Goal: Information Seeking & Learning: Learn about a topic

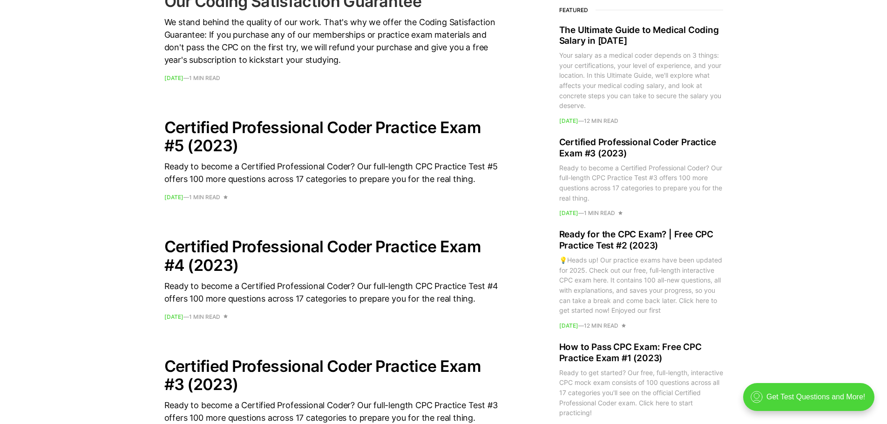
scroll to position [745, 0]
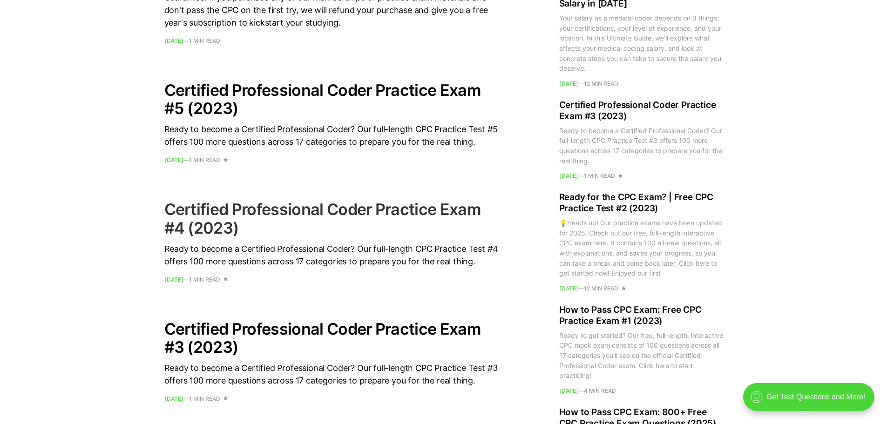
click at [352, 211] on h2 "Certified Professional Coder Practice Exam #4 (2023)" at bounding box center [331, 218] width 335 height 36
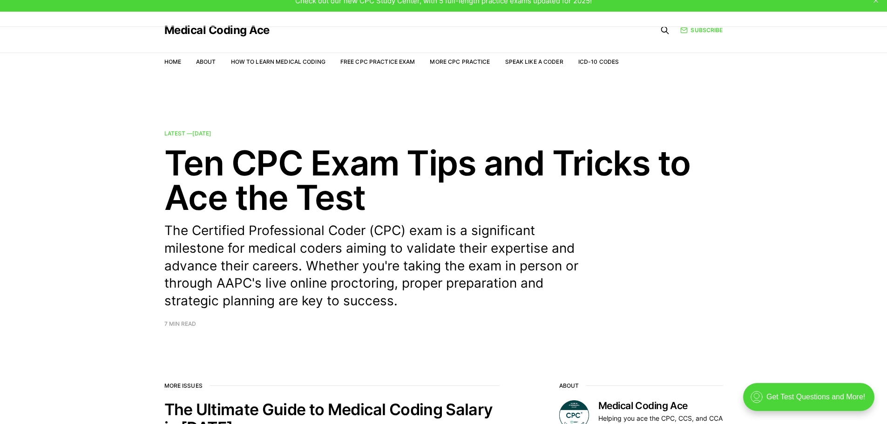
scroll to position [0, 0]
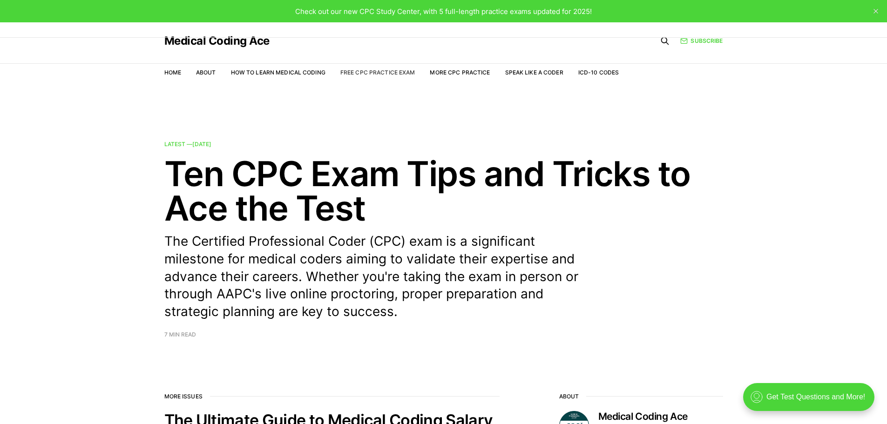
click at [394, 72] on link "Free CPC Practice Exam" at bounding box center [378, 72] width 75 height 7
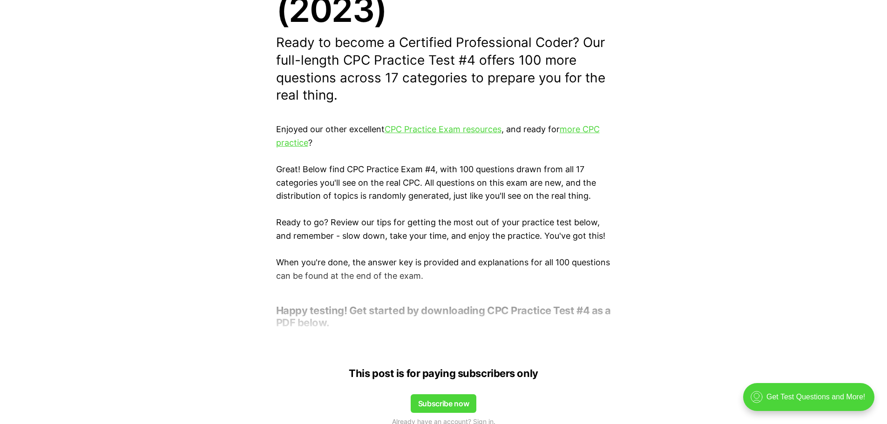
scroll to position [233, 0]
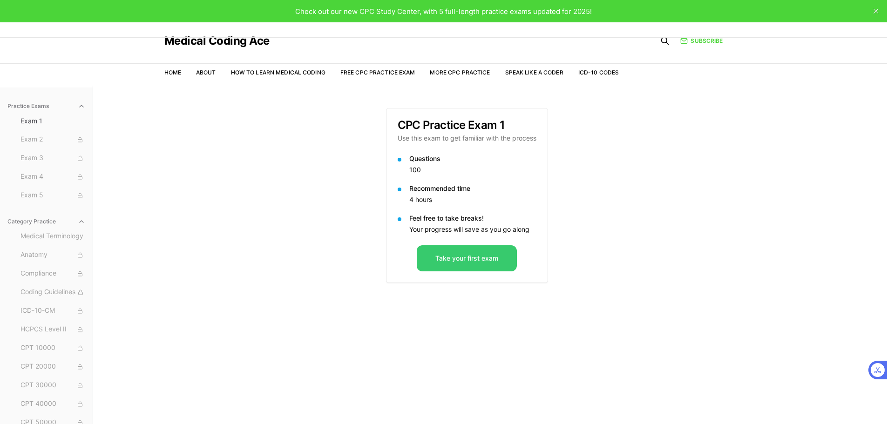
click at [482, 252] on button "Take your first exam" at bounding box center [467, 259] width 100 height 26
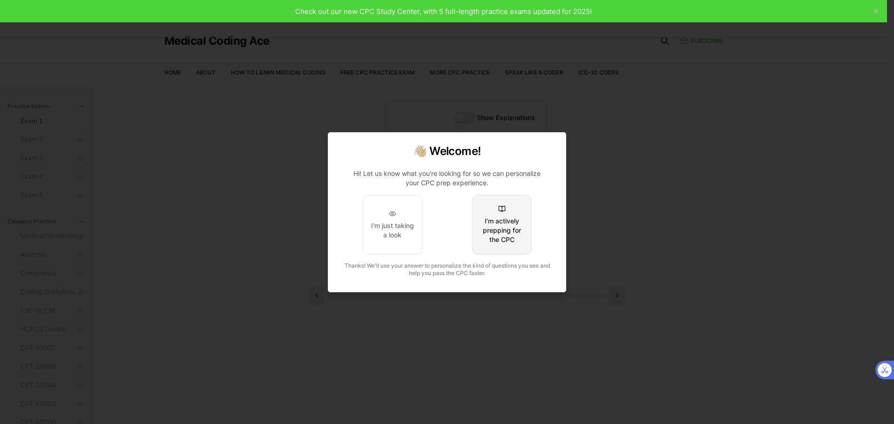
click at [512, 239] on div "I'm actively prepping for the CPC" at bounding box center [502, 231] width 44 height 28
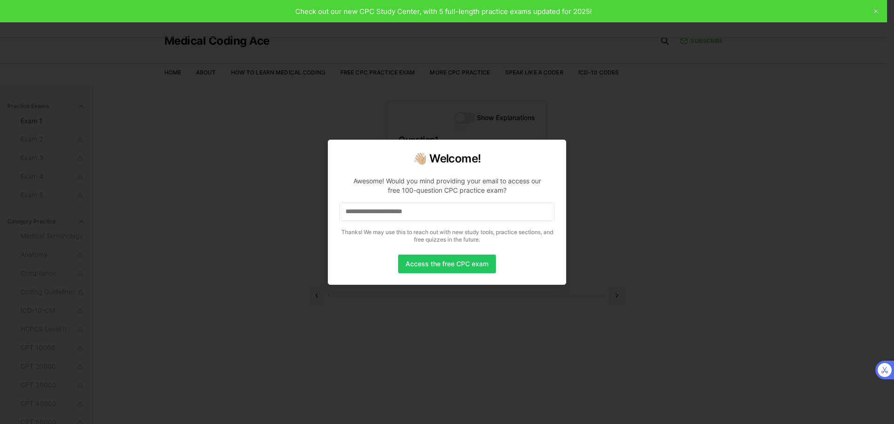
click at [424, 210] on input at bounding box center [447, 212] width 215 height 19
click at [437, 266] on button "Access the free CPC exam" at bounding box center [447, 264] width 98 height 19
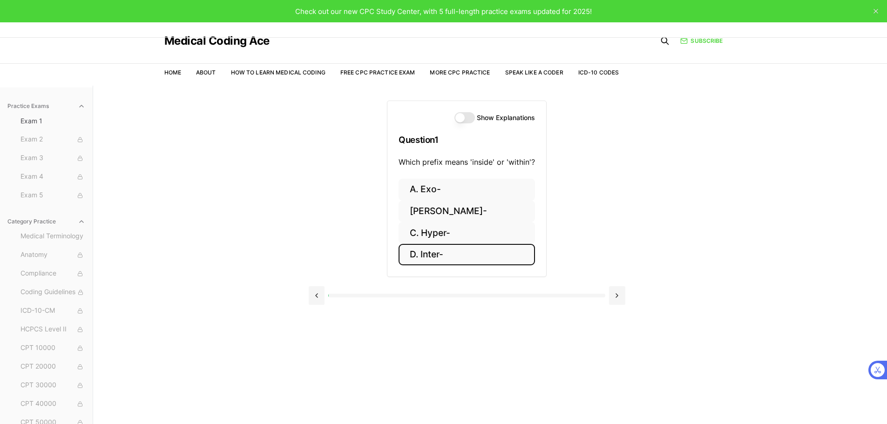
click at [440, 256] on button "D. Inter-" at bounding box center [467, 255] width 136 height 22
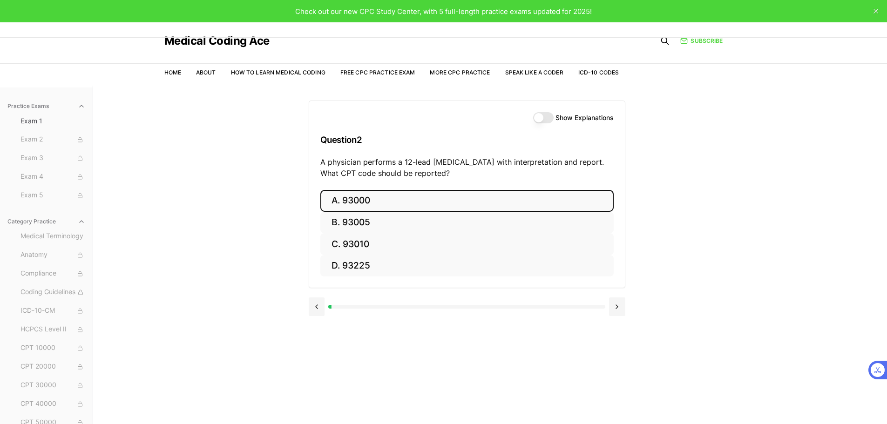
click at [343, 205] on button "A. 93000" at bounding box center [467, 201] width 293 height 22
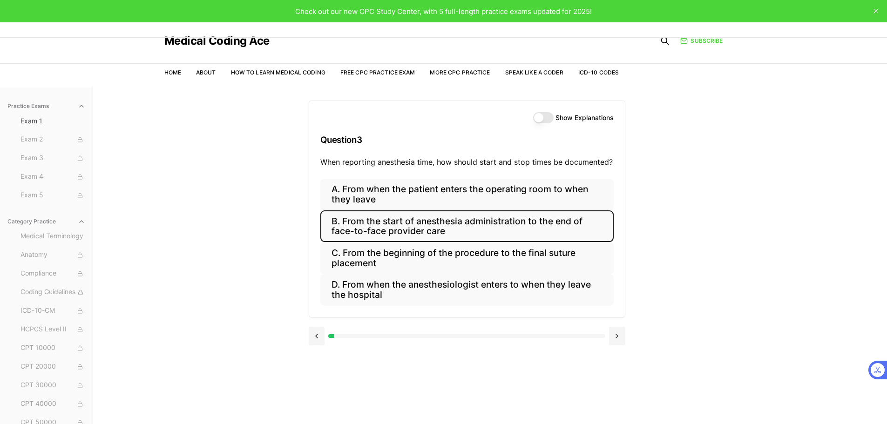
click at [360, 225] on button "B. From the start of anesthesia administration to the end of face-to-face provi…" at bounding box center [467, 227] width 293 height 32
